Goal: Information Seeking & Learning: Learn about a topic

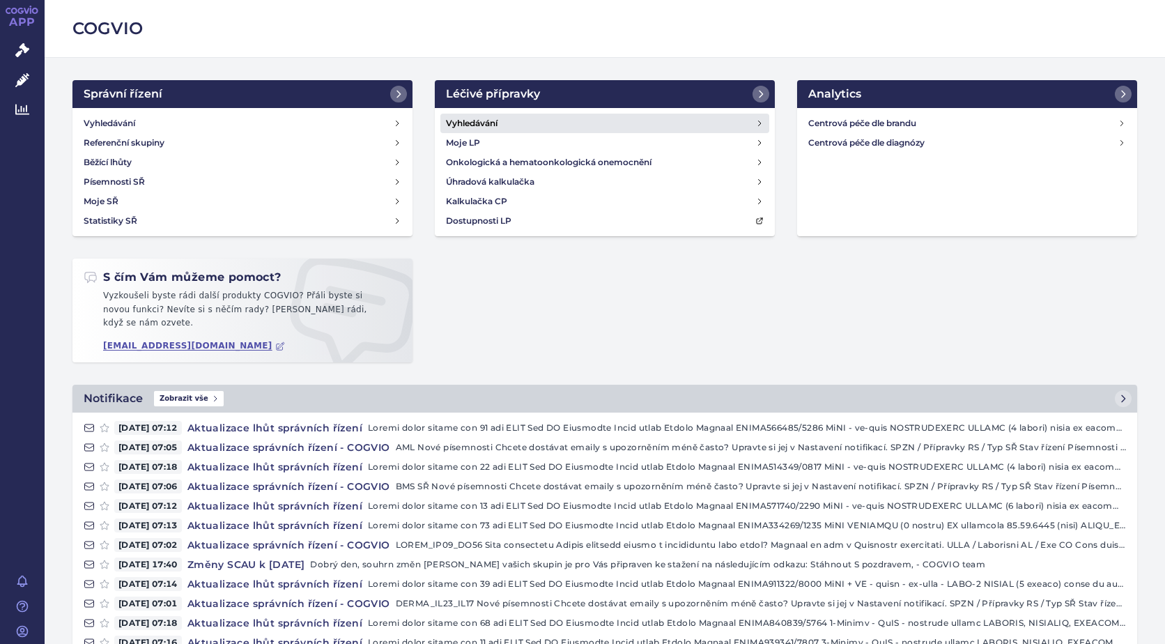
click at [470, 125] on h4 "Vyhledávání" at bounding box center [472, 123] width 52 height 14
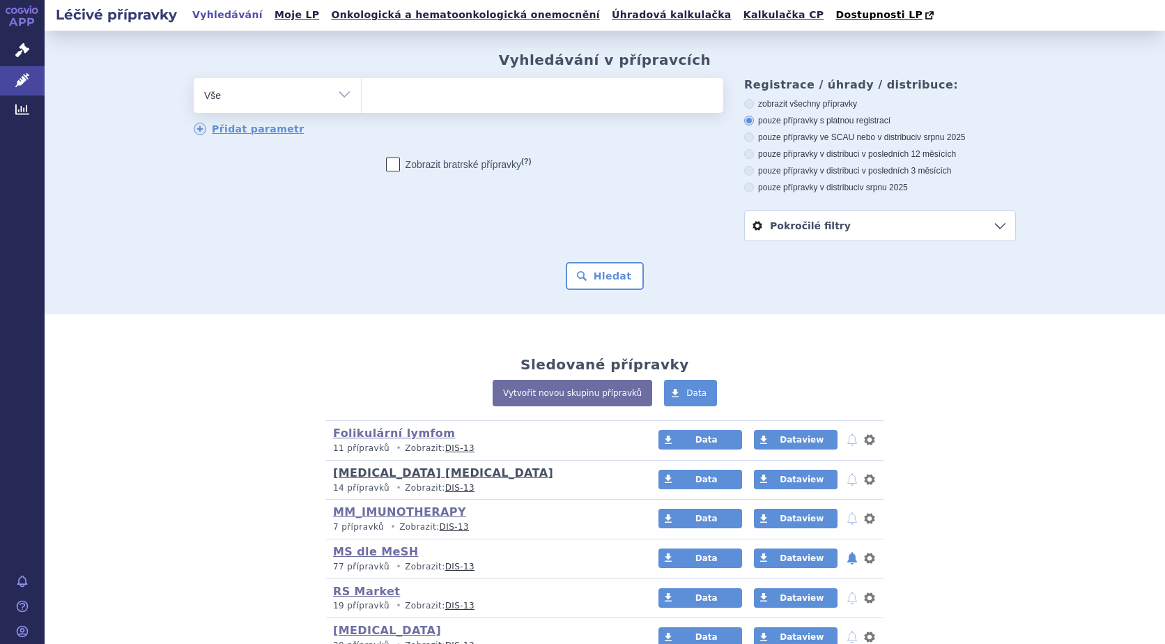
click at [459, 474] on link "Lymphomas Immunotherapy" at bounding box center [443, 472] width 220 height 13
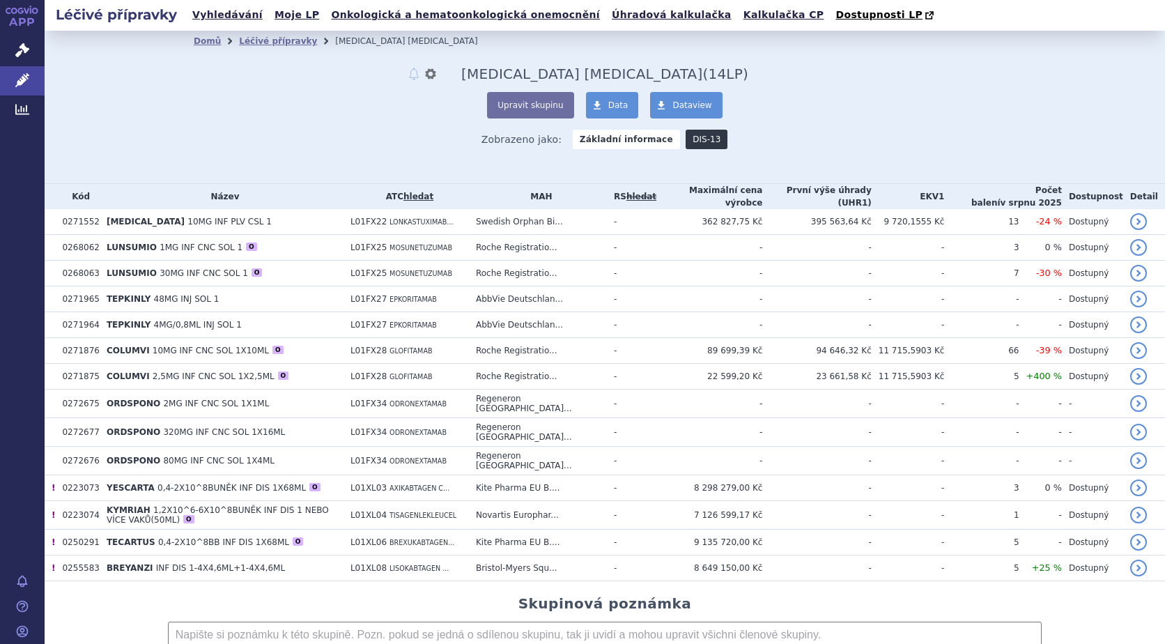
click at [686, 144] on link "DIS-13" at bounding box center [707, 140] width 42 height 20
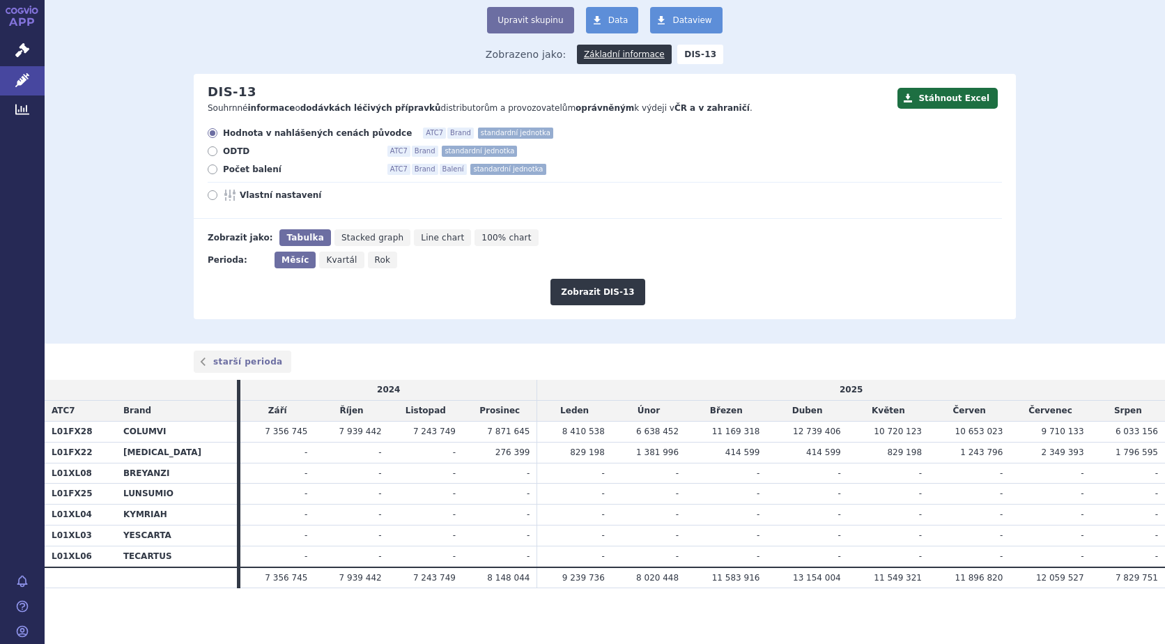
scroll to position [86, 0]
click at [208, 170] on icon at bounding box center [213, 169] width 10 height 10
click at [209, 170] on input "Počet balení ATC7 Brand Balení standardní jednotka" at bounding box center [213, 171] width 9 height 9
radio input "true"
click at [604, 290] on button "Zobrazit DIS-13" at bounding box center [597, 292] width 94 height 26
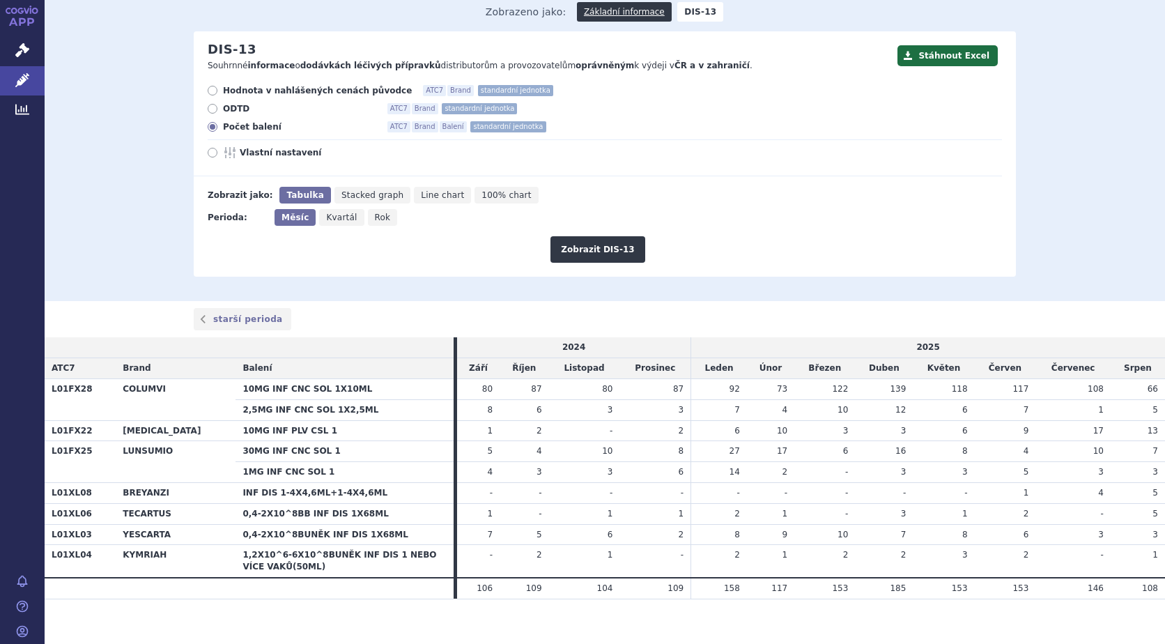
scroll to position [139, 0]
